Goal: Task Accomplishment & Management: Complete application form

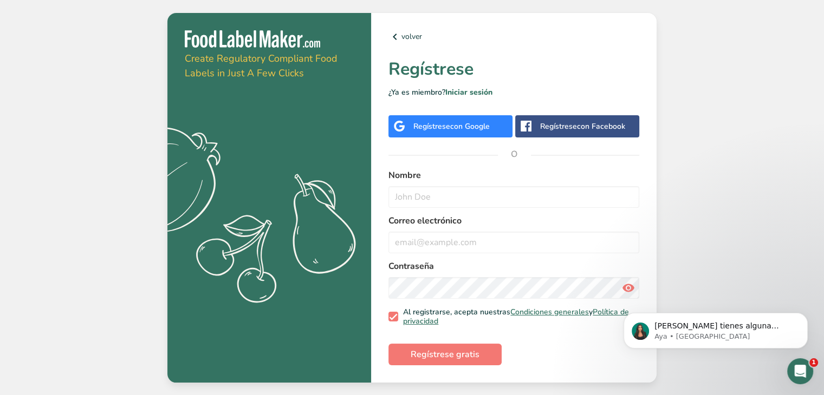
click at [470, 124] on span "con Google" at bounding box center [470, 126] width 40 height 10
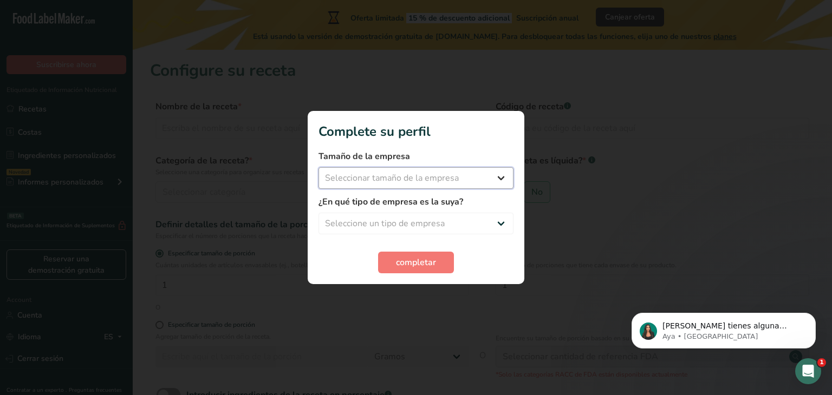
click at [466, 174] on select "Seleccionar tamaño de la empresa Menos de 10 empleados De 10 a 50 empleados De …" at bounding box center [415, 178] width 195 height 22
select select "1"
click at [318, 167] on select "Seleccionar tamaño de la empresa Menos de 10 empleados De 10 a 50 empleados De …" at bounding box center [415, 178] width 195 height 22
click at [431, 221] on select "Seleccione un tipo de empresa Fabricante de alimentos envasados Restaurante y c…" at bounding box center [415, 224] width 195 height 22
select select "1"
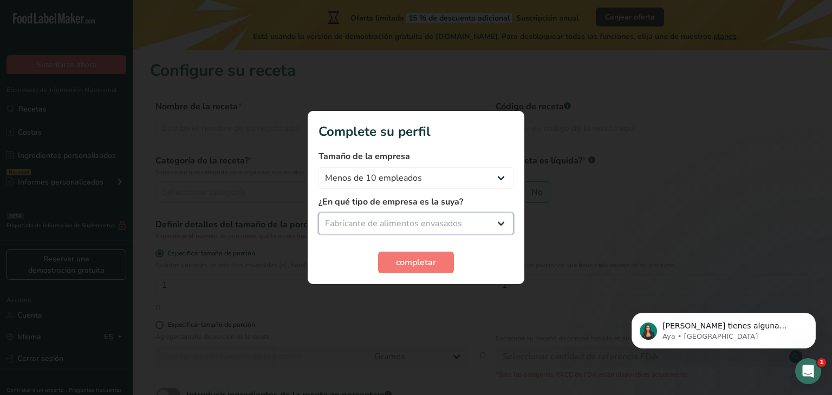
click at [318, 213] on select "Seleccione un tipo de empresa Fabricante de alimentos envasados Restaurante y c…" at bounding box center [415, 224] width 195 height 22
click at [416, 269] on button "completar" at bounding box center [416, 263] width 76 height 22
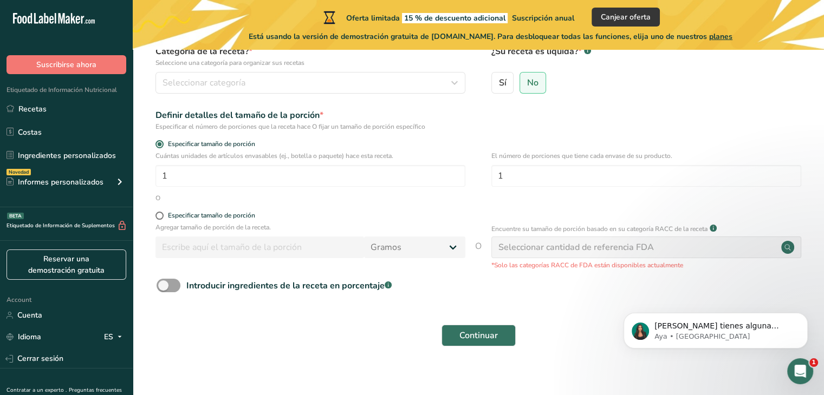
scroll to position [119, 0]
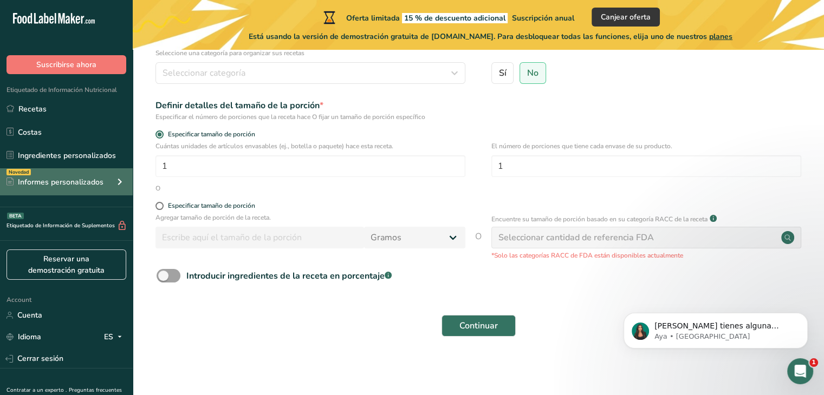
click at [115, 178] on icon at bounding box center [119, 181] width 13 height 19
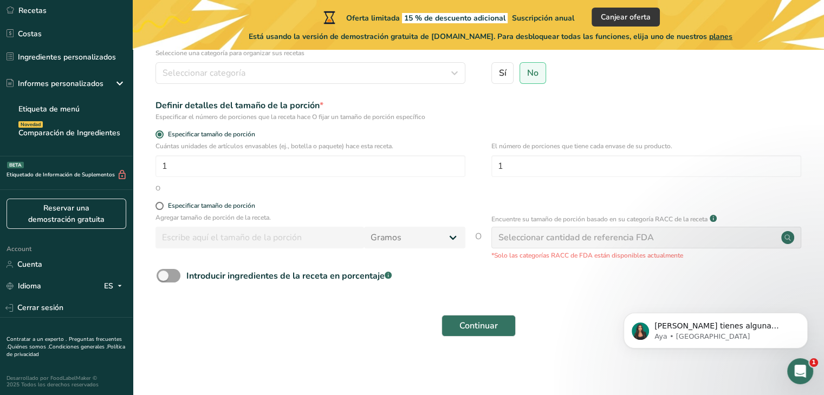
scroll to position [0, 0]
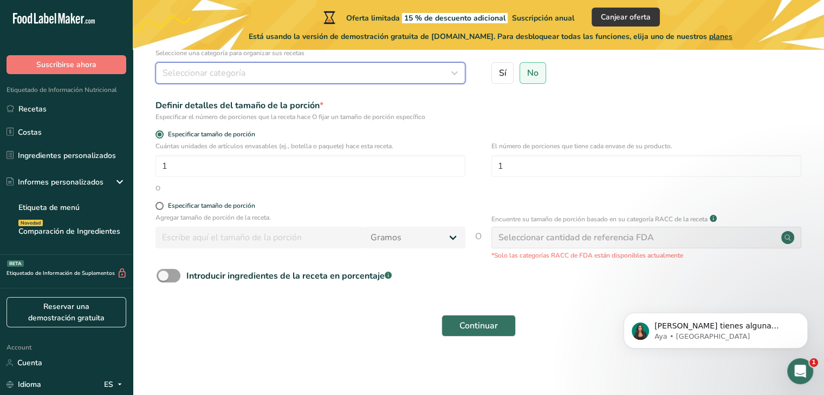
click at [365, 67] on div "Seleccionar categoría" at bounding box center [306, 73] width 289 height 13
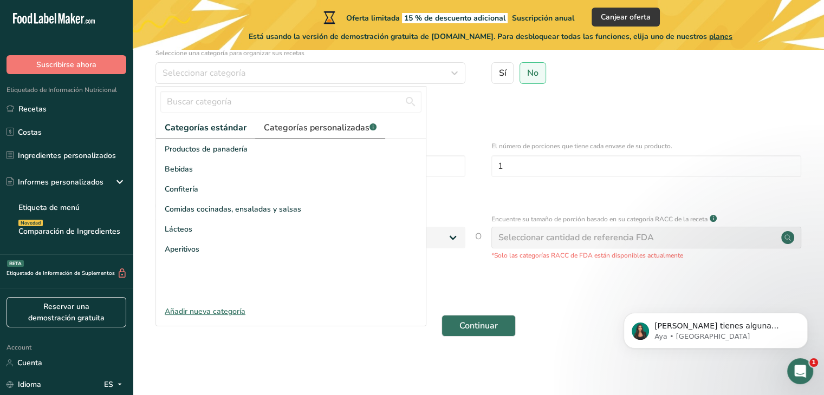
click at [316, 135] on link "Categorías personalizadas .a-a{fill:#347362;}.b-a{fill:#fff;}" at bounding box center [320, 128] width 130 height 22
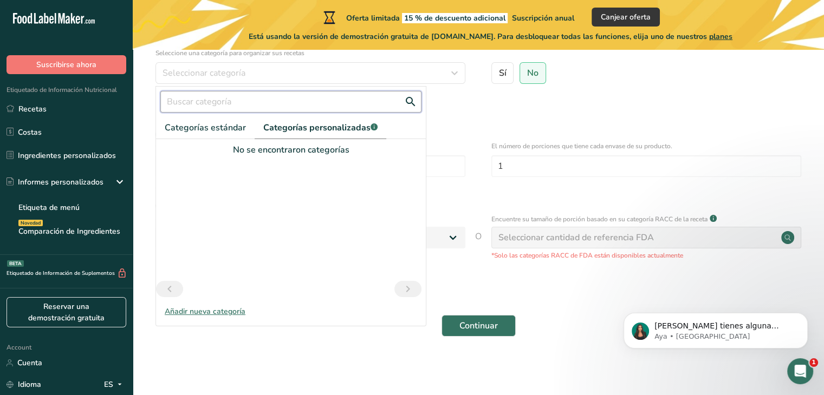
click at [310, 101] on input "text" at bounding box center [290, 102] width 261 height 22
type input "FRUTOS SECOS"
click at [441, 315] on button "Continuar" at bounding box center [478, 326] width 74 height 22
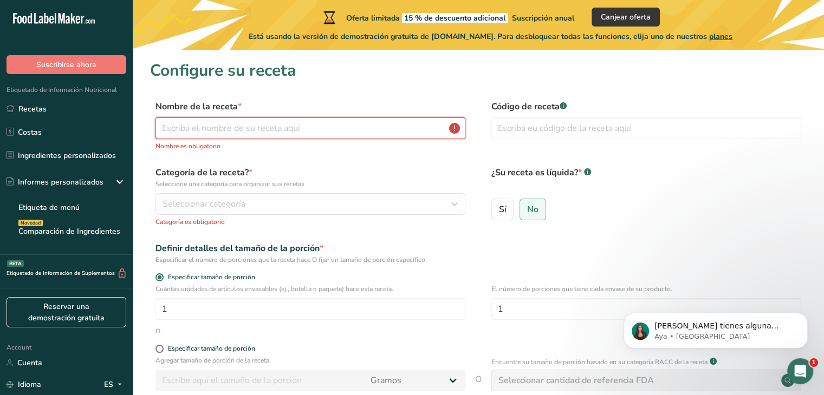
click at [292, 133] on input "text" at bounding box center [310, 128] width 310 height 22
